Goal: Information Seeking & Learning: Learn about a topic

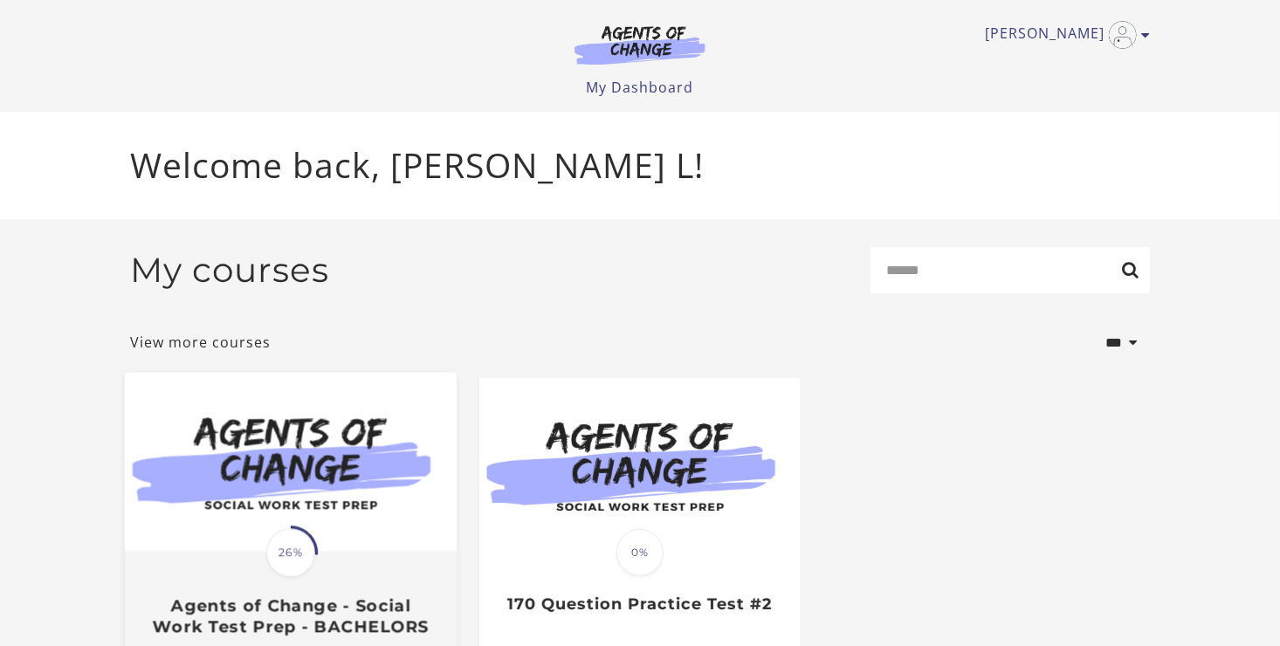
drag, startPoint x: 0, startPoint y: 0, endPoint x: 334, endPoint y: 524, distance: 621.4
click at [334, 524] on img at bounding box center [291, 462] width 332 height 179
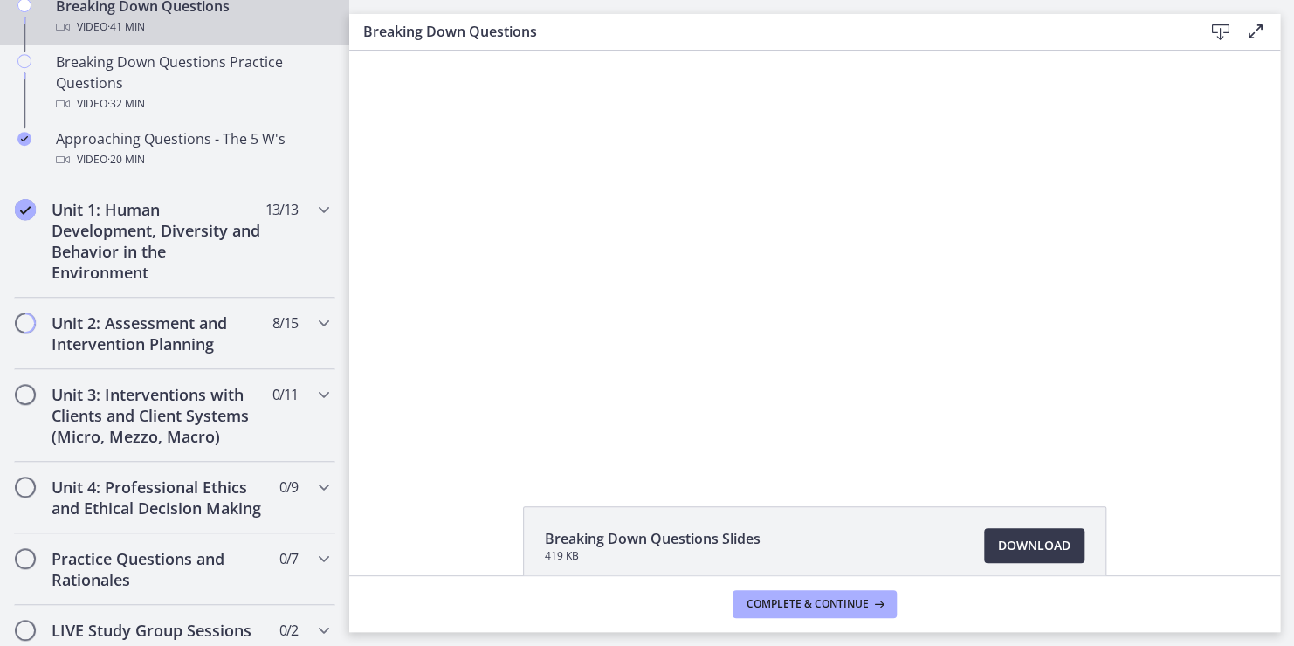
scroll to position [559, 0]
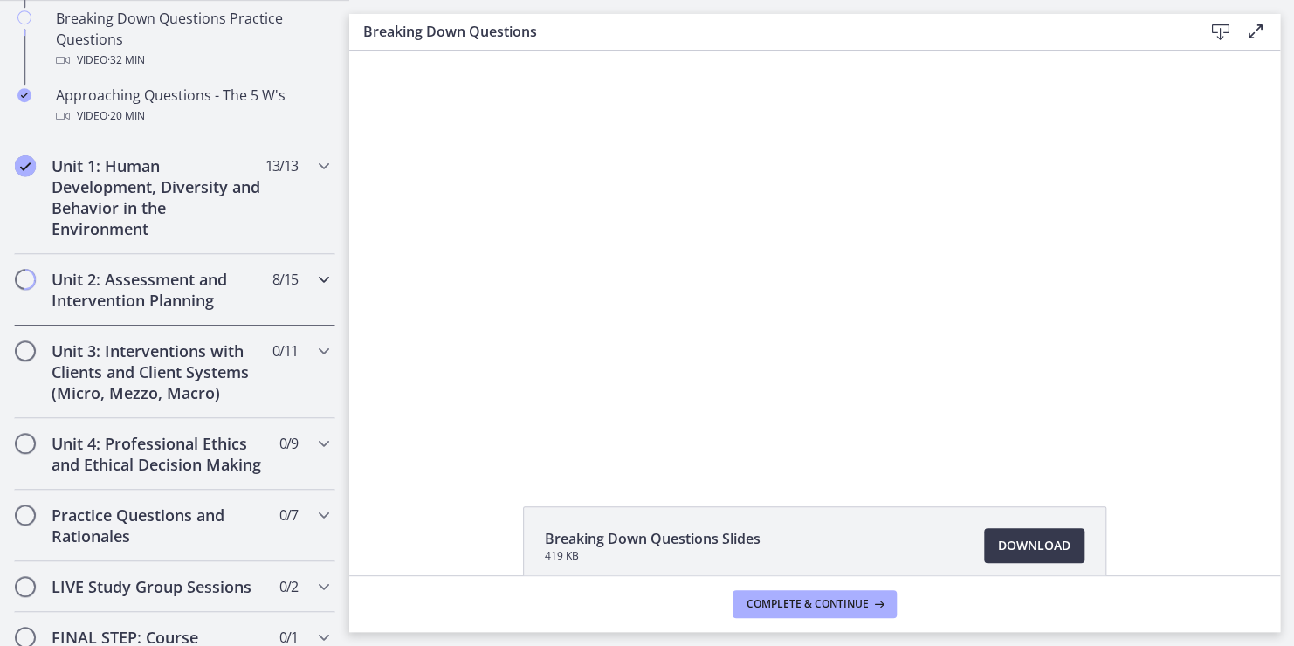
click at [313, 284] on icon "Chapters" at bounding box center [323, 279] width 21 height 21
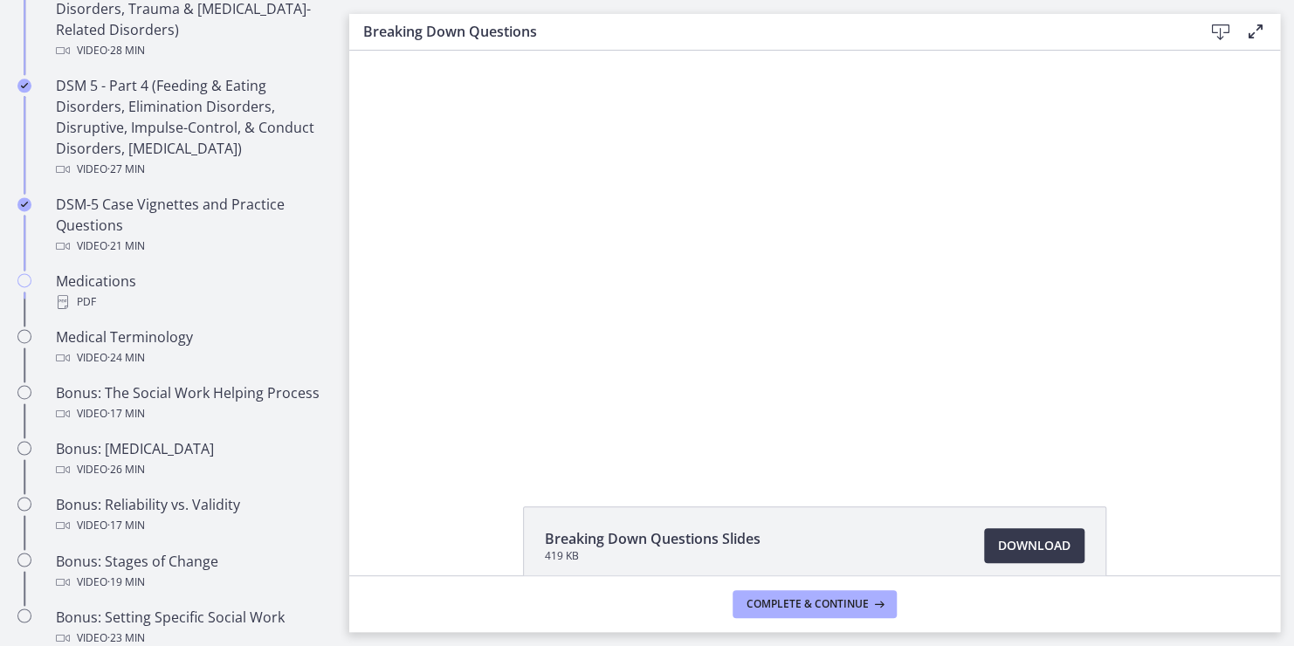
scroll to position [1083, 0]
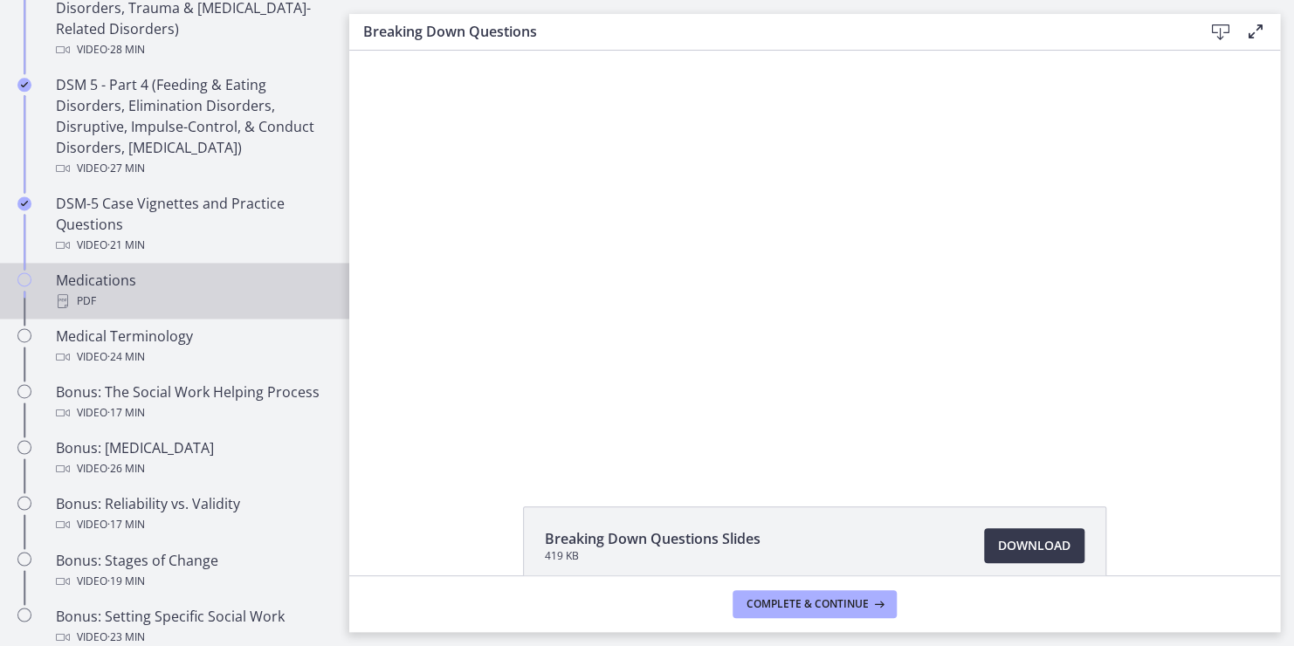
click at [99, 272] on div "Medications PDF" at bounding box center [192, 291] width 272 height 42
